Goal: Entertainment & Leisure: Consume media (video, audio)

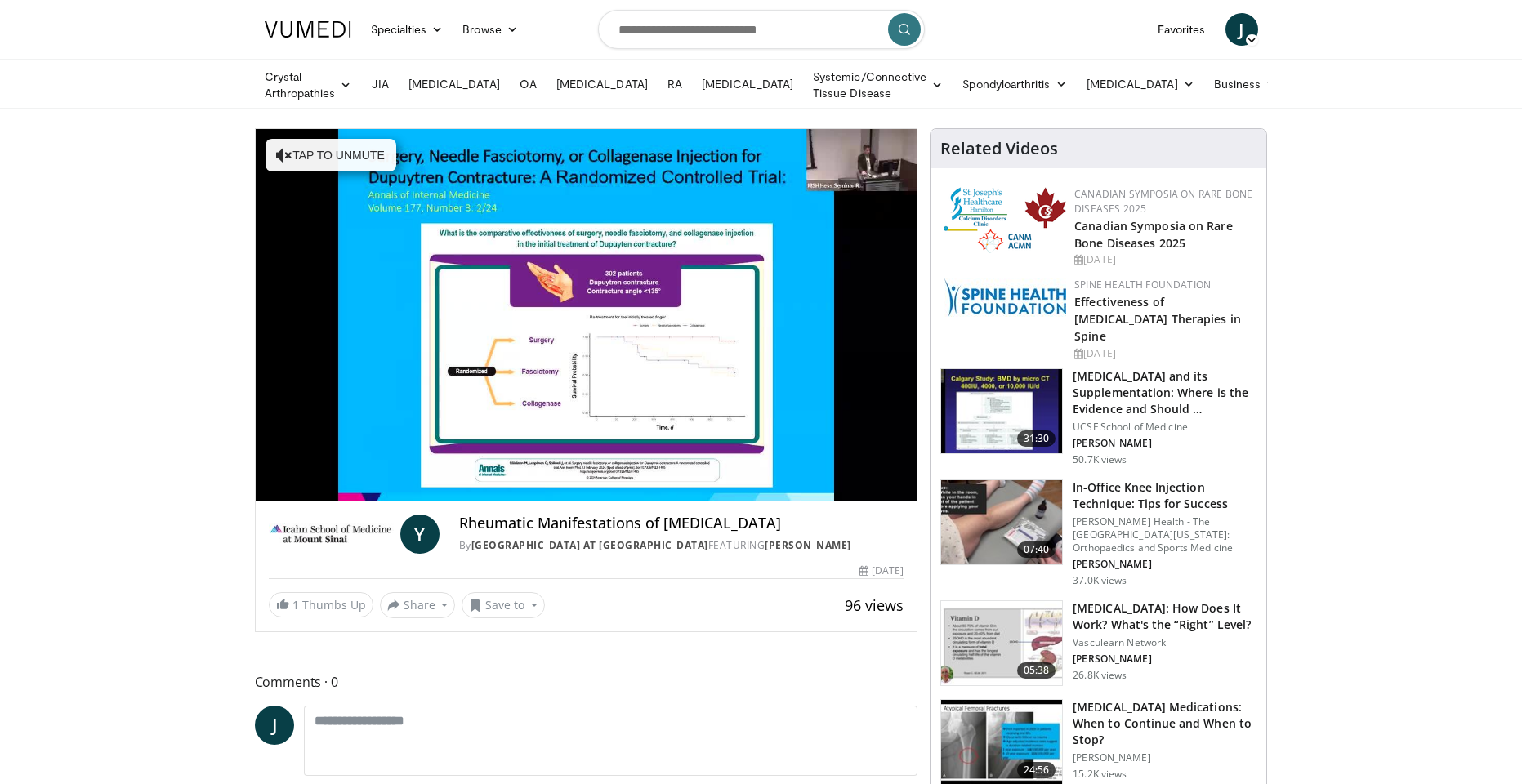
scroll to position [9, 0]
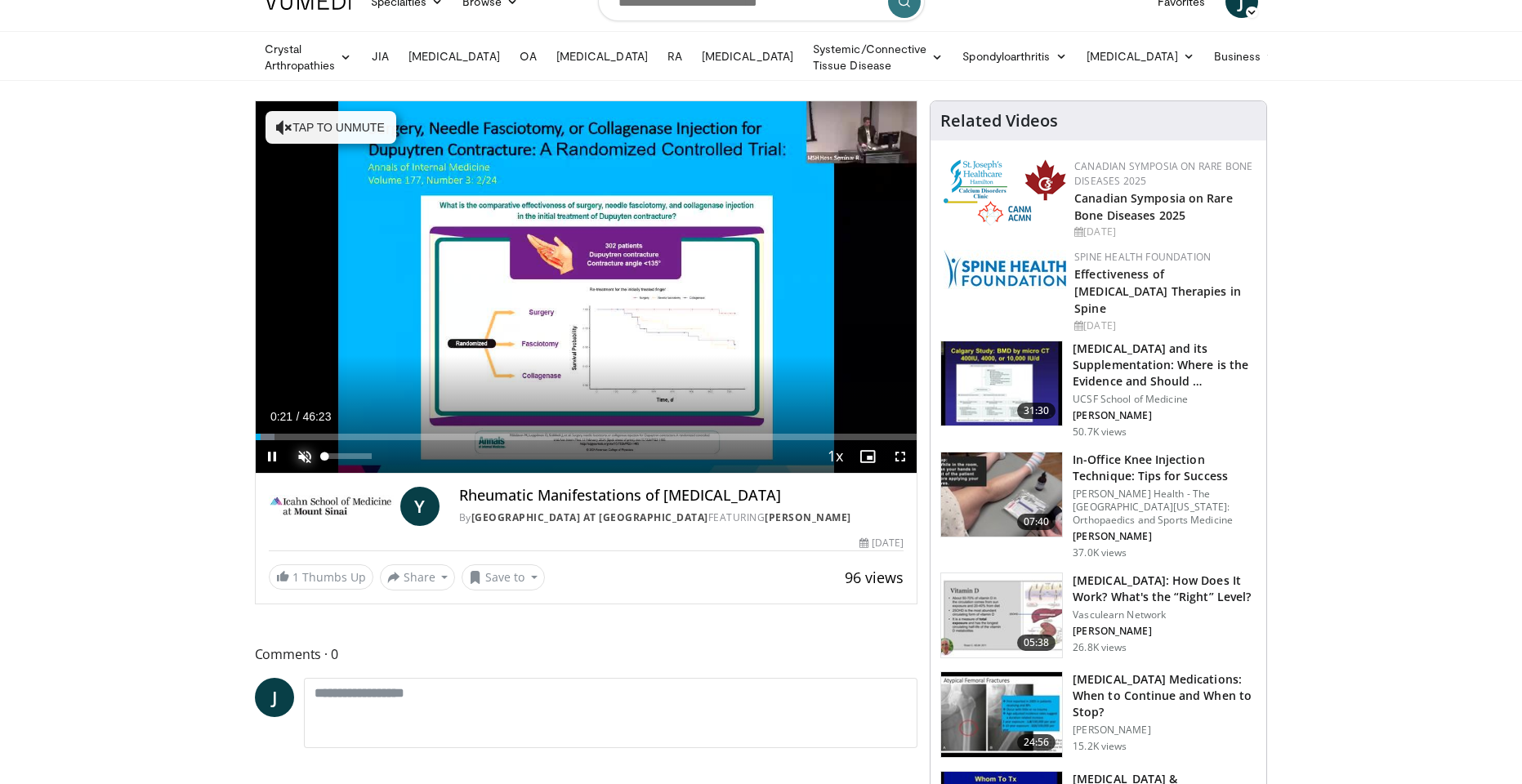
click at [299, 446] on video-js "**********" at bounding box center [586, 287] width 662 height 372
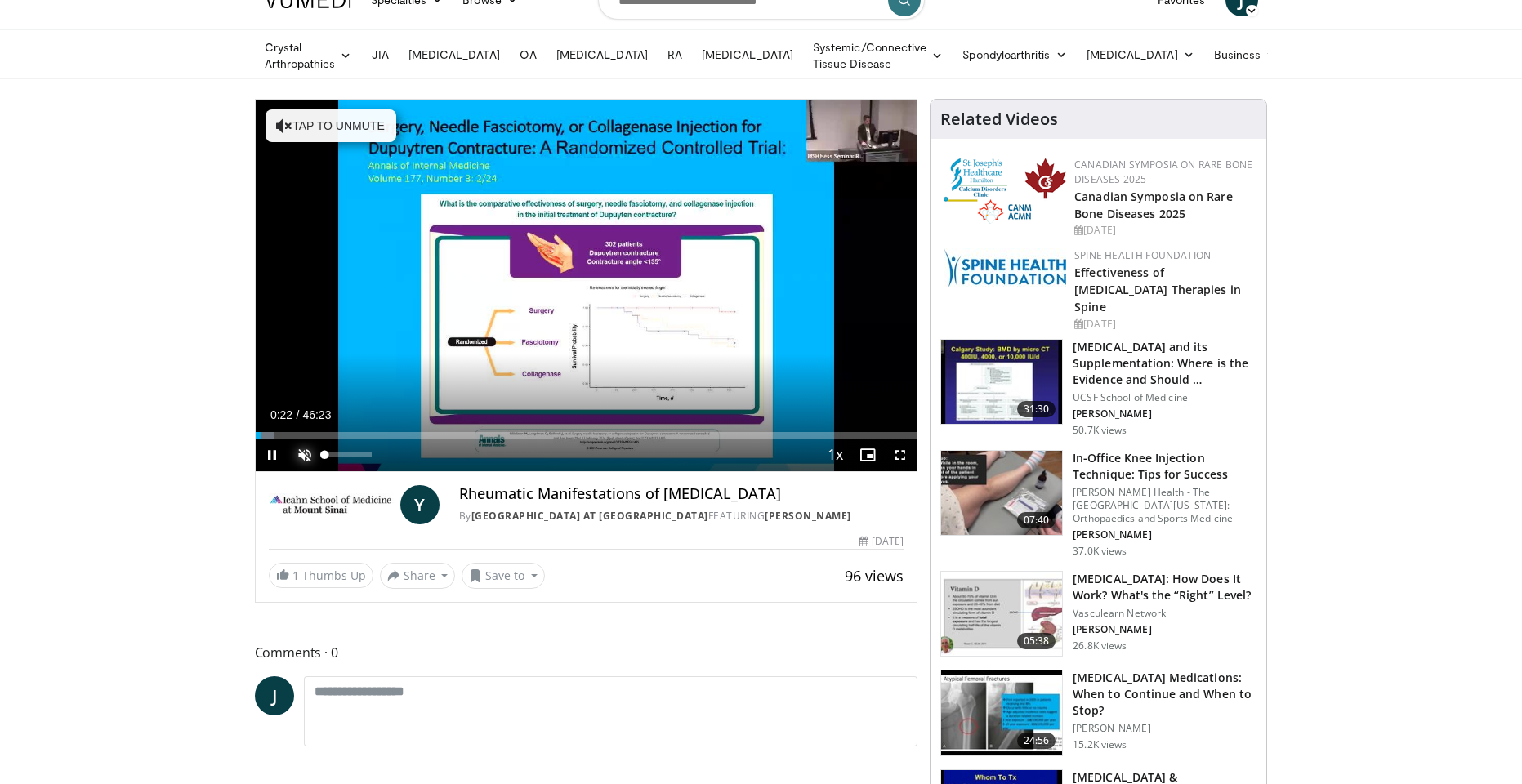
click at [306, 460] on span "Video Player" at bounding box center [305, 455] width 32 height 32
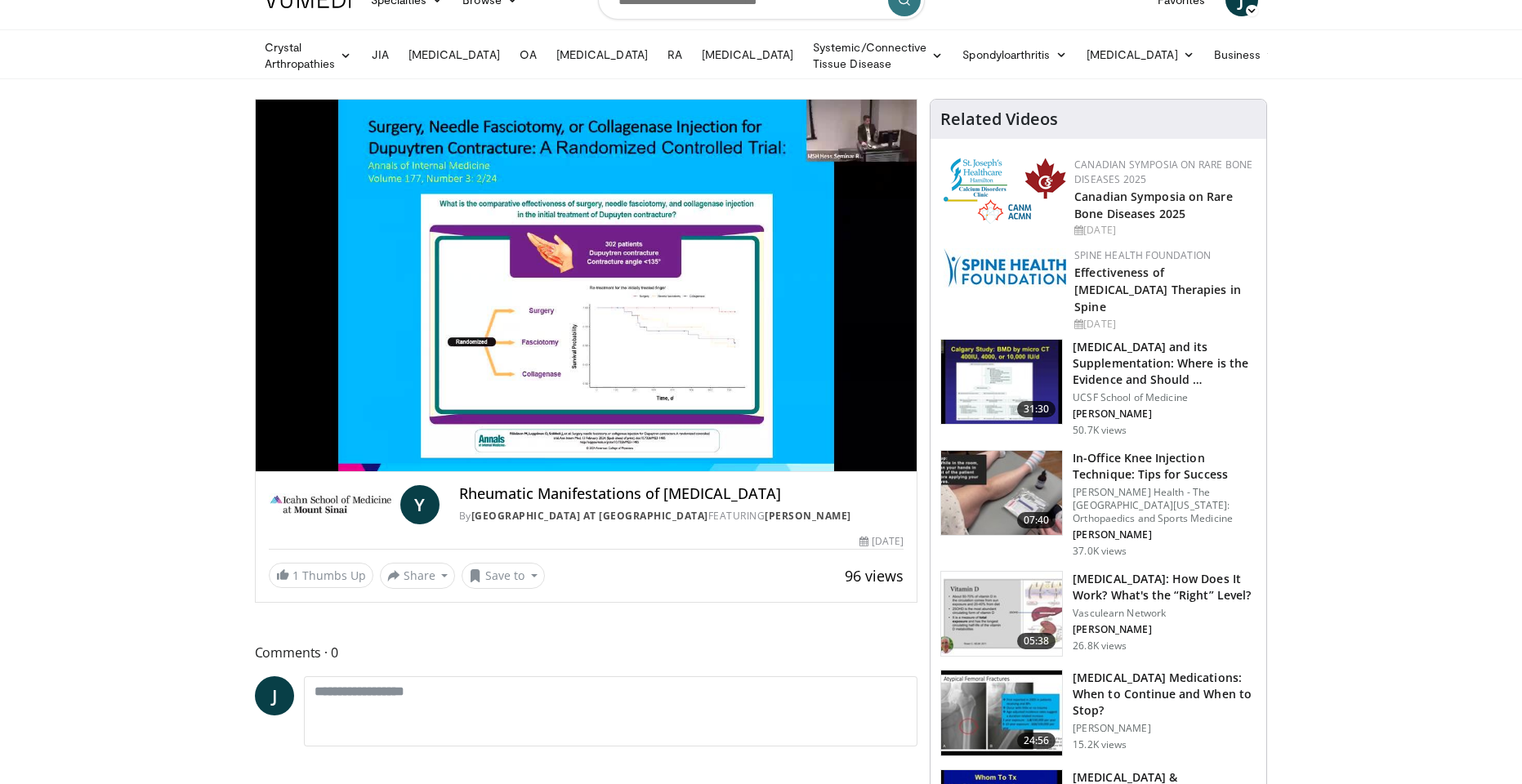
scroll to position [20, 0]
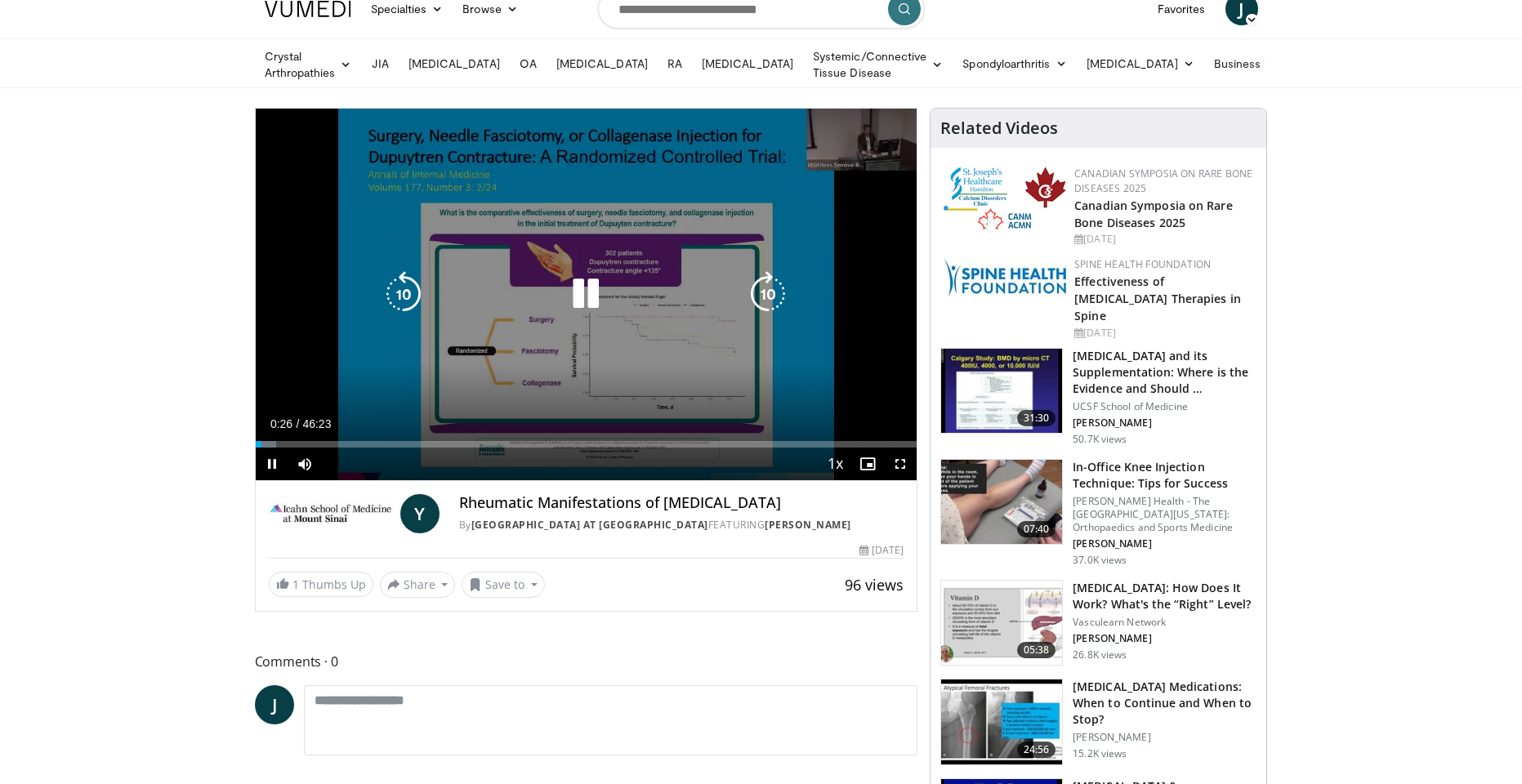
click at [867, 138] on div "10 seconds Tap to unmute" at bounding box center [586, 293] width 662 height 371
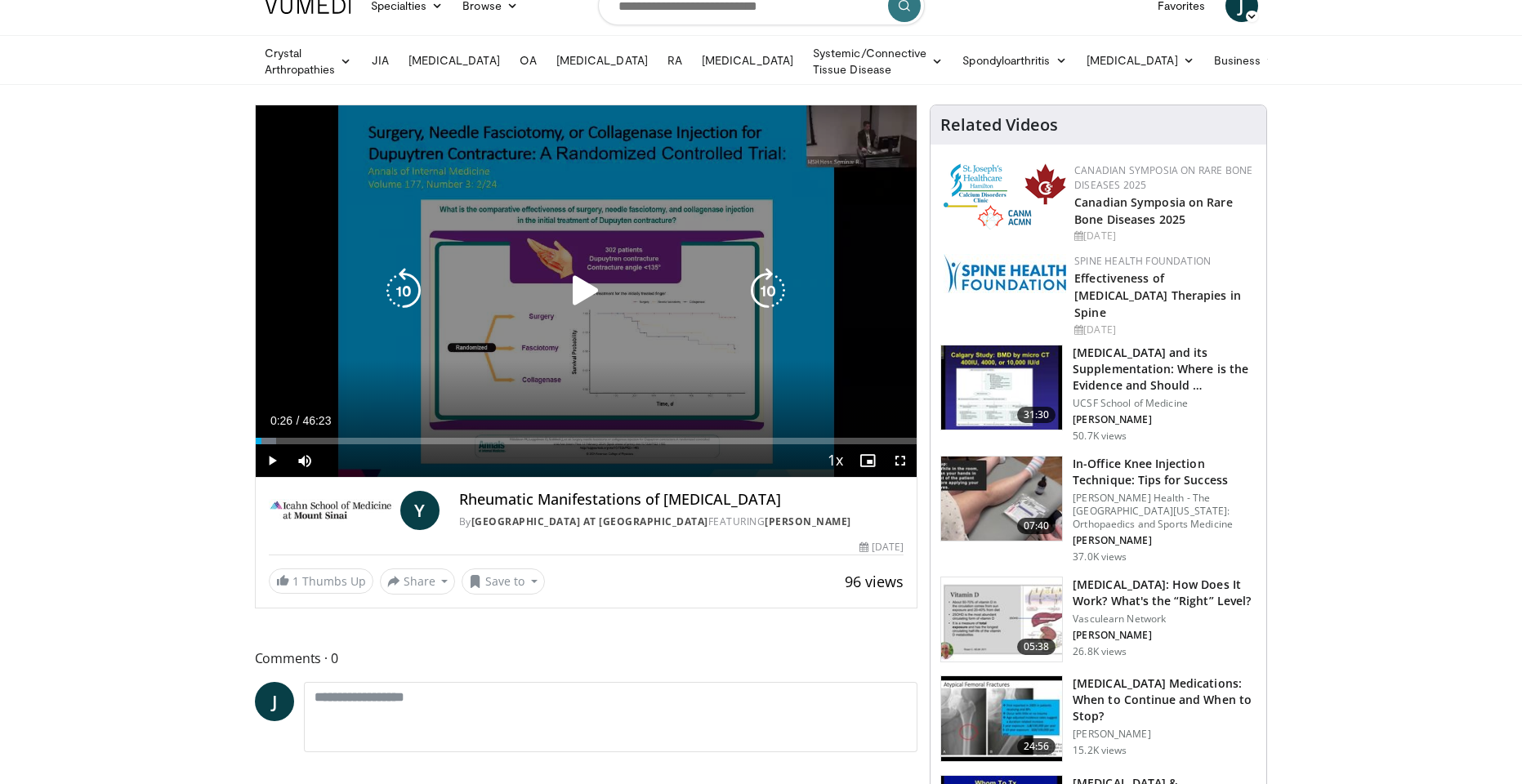
click at [867, 138] on div "10 seconds Tap to unmute" at bounding box center [586, 290] width 662 height 371
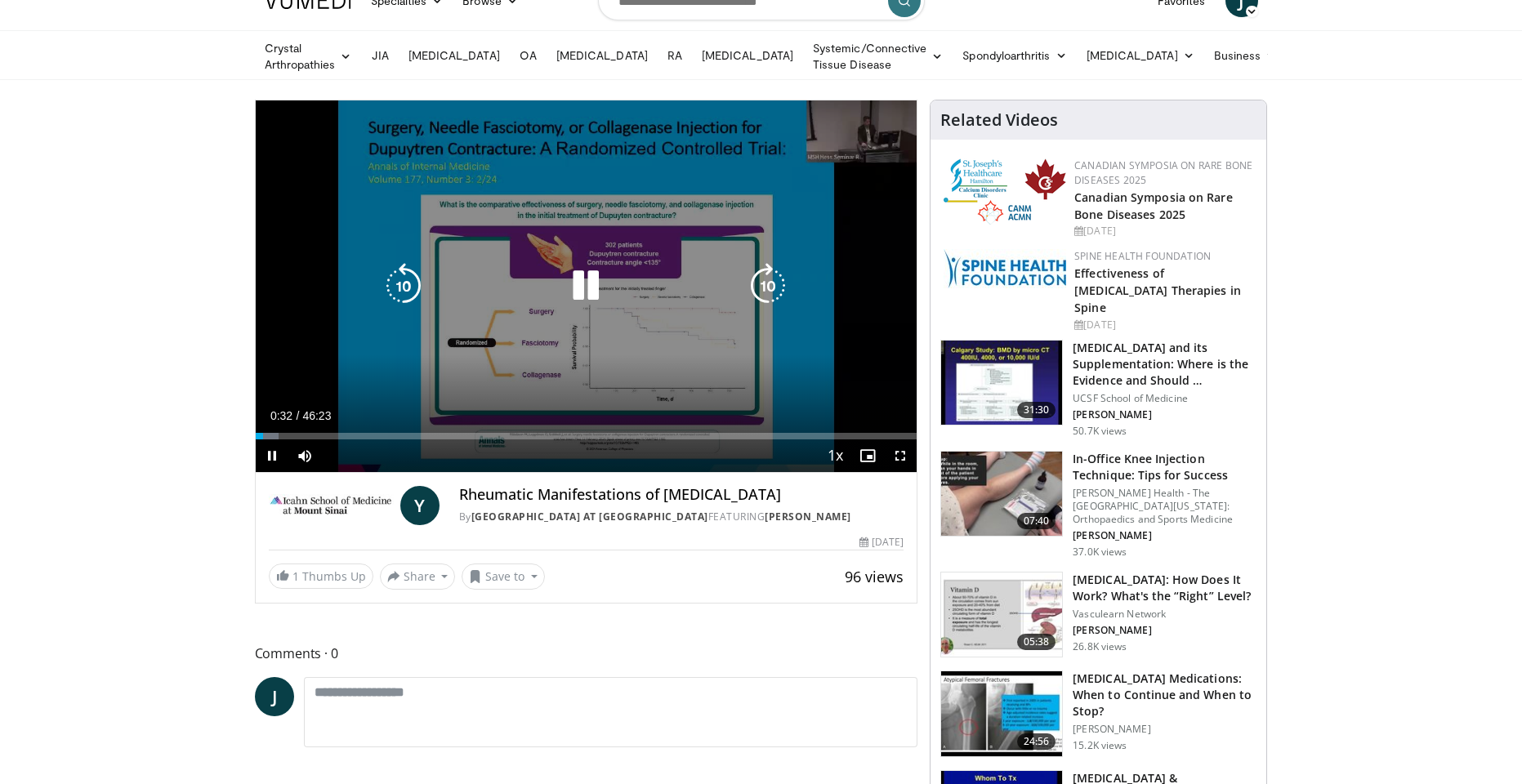
scroll to position [29, 0]
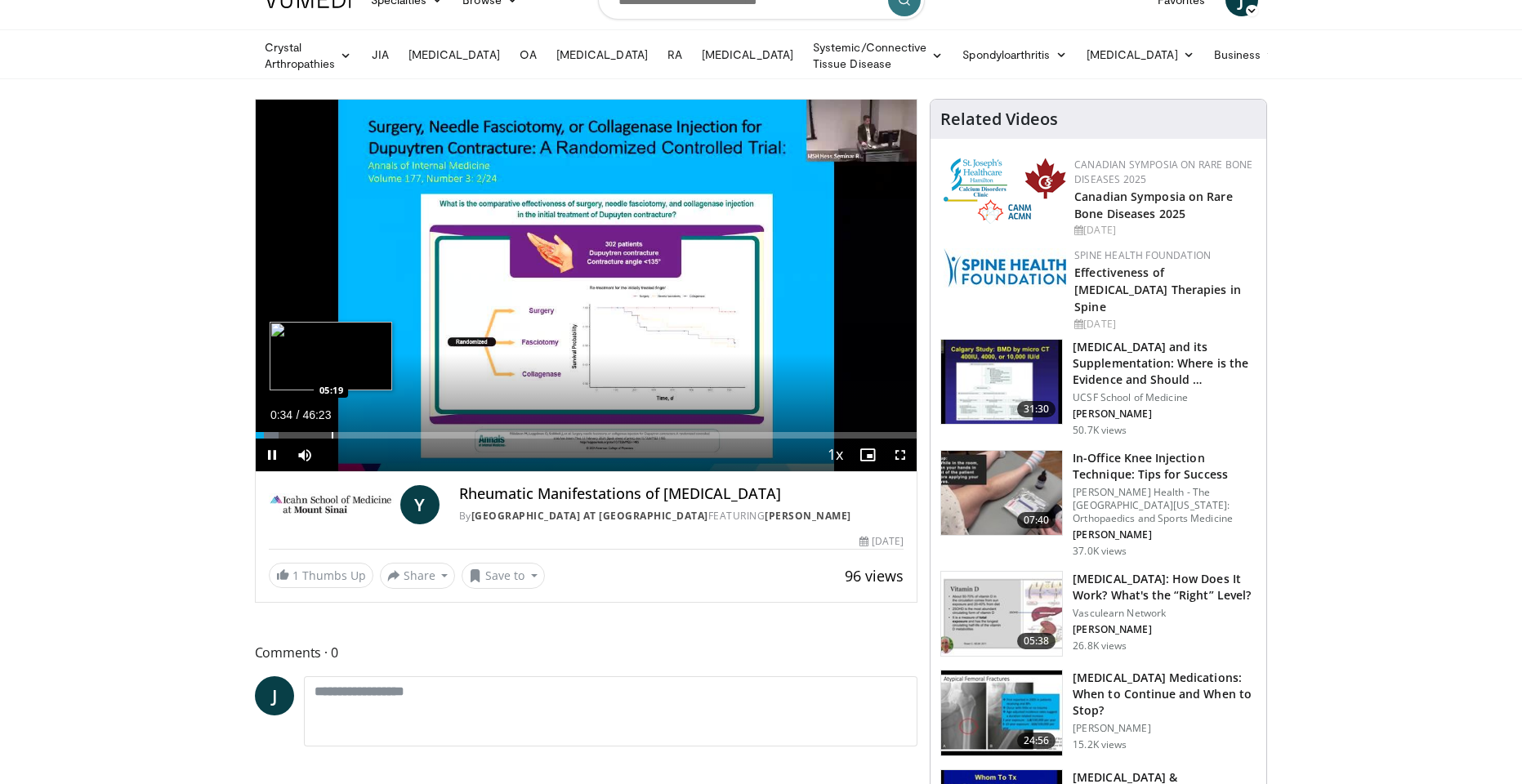
click at [331, 434] on div "Loaded : 3.56% 00:35 05:19" at bounding box center [586, 435] width 662 height 7
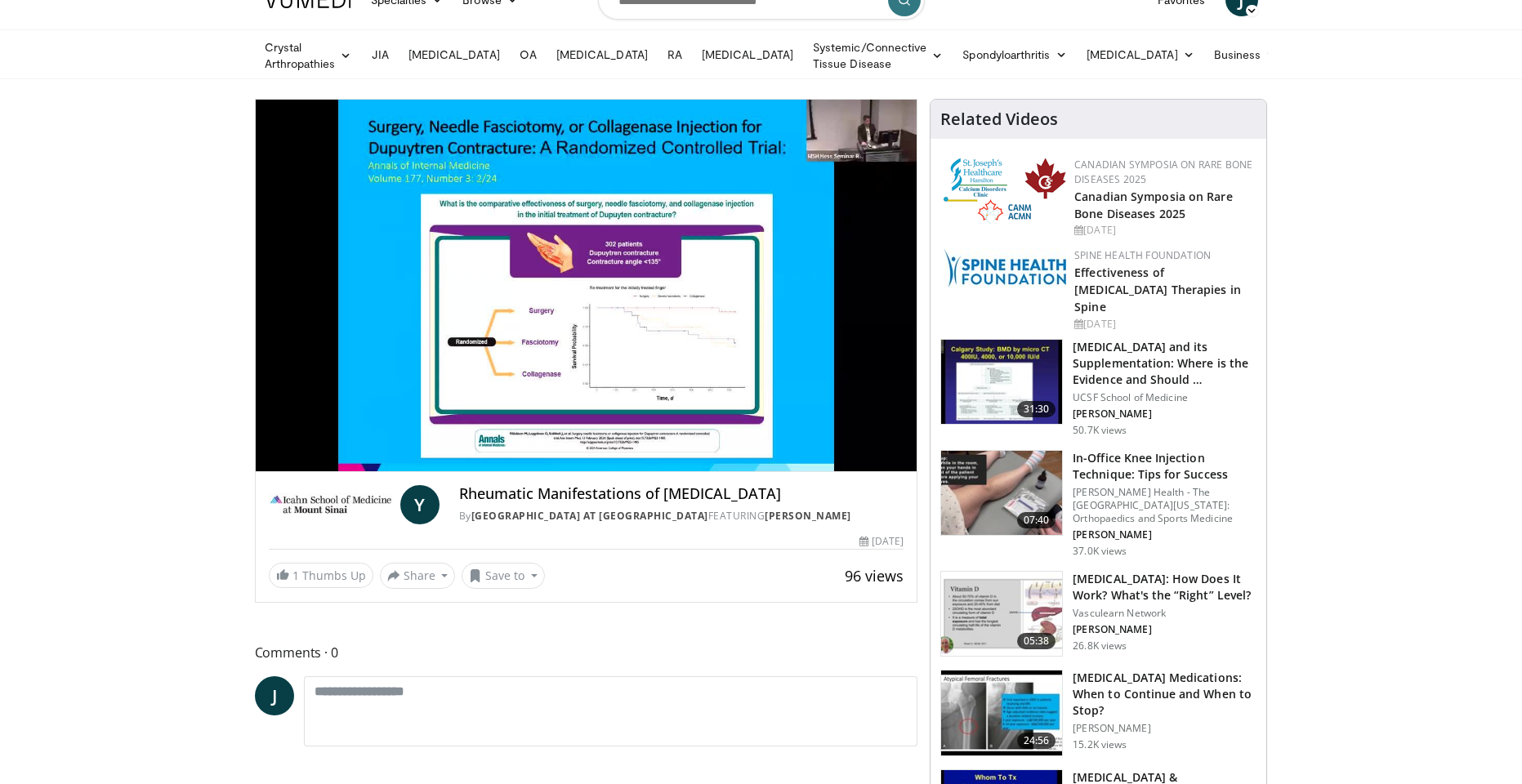
scroll to position [28, 0]
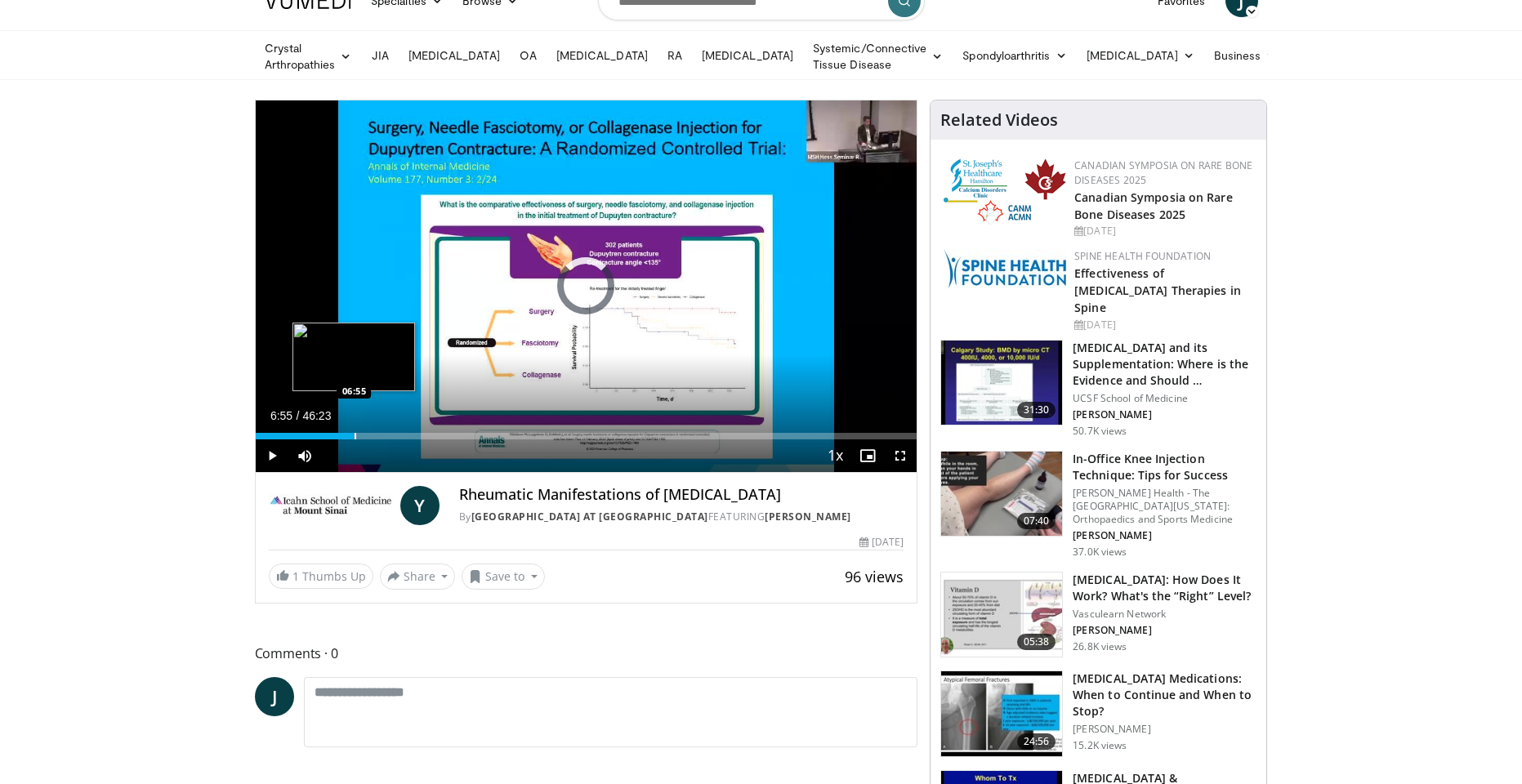
click at [354, 433] on div "Progress Bar" at bounding box center [355, 436] width 2 height 7
click at [368, 434] on div "Progress Bar" at bounding box center [369, 436] width 2 height 7
